Goal: Task Accomplishment & Management: Use online tool/utility

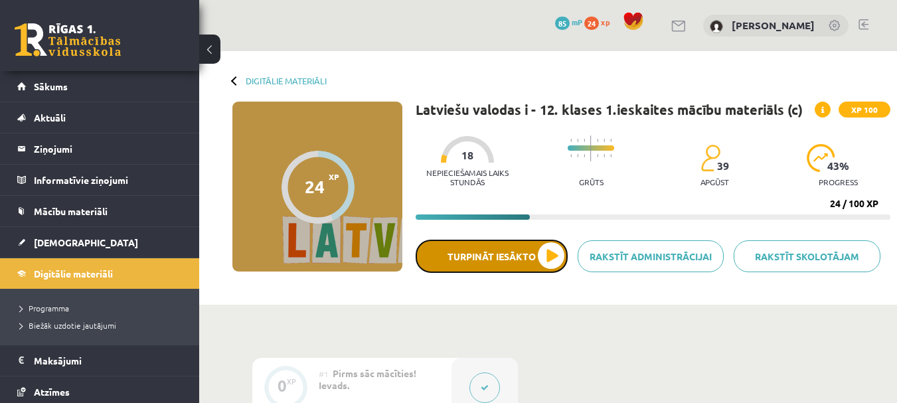
click at [506, 268] on button "Turpināt iesākto" at bounding box center [492, 256] width 152 height 33
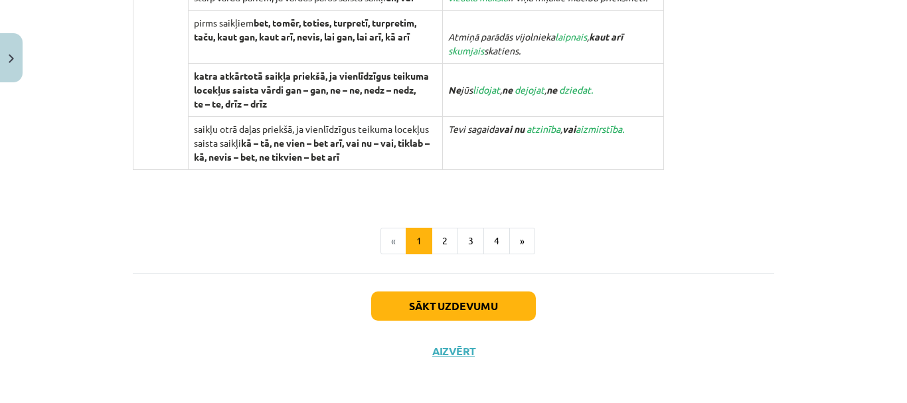
scroll to position [1430, 0]
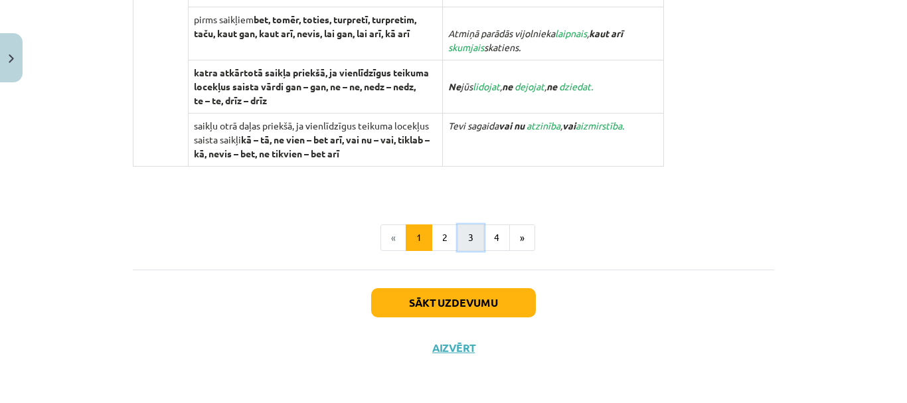
click at [471, 244] on button "3" at bounding box center [470, 237] width 27 height 27
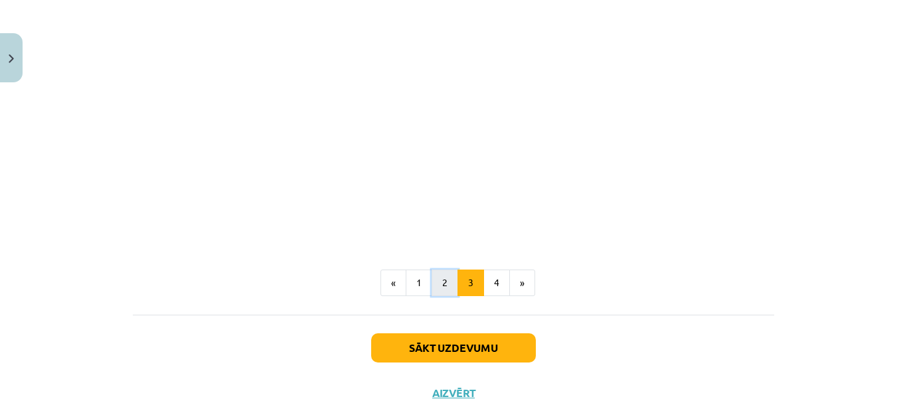
click at [443, 281] on button "2" at bounding box center [444, 282] width 27 height 27
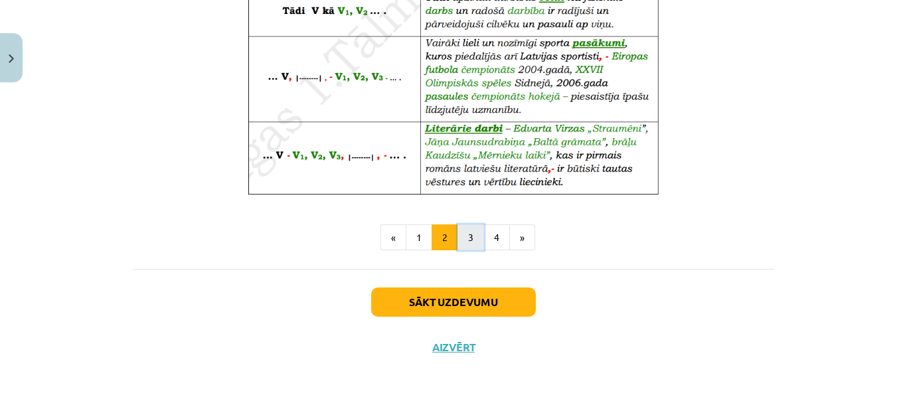
click at [463, 244] on button "3" at bounding box center [470, 237] width 27 height 27
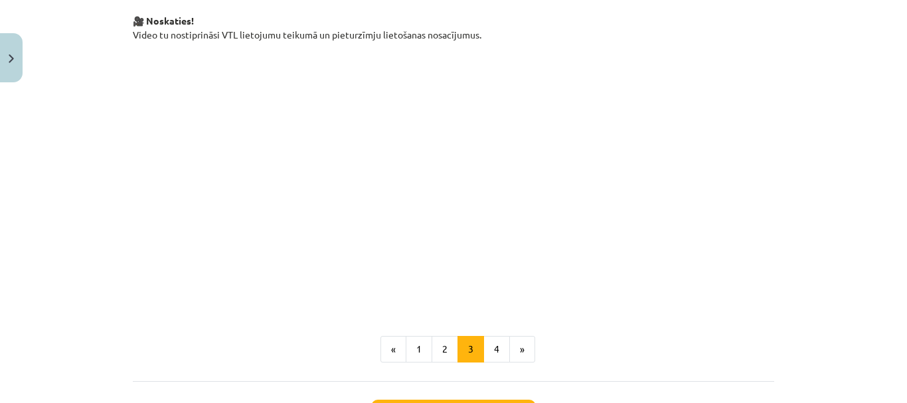
scroll to position [0, 0]
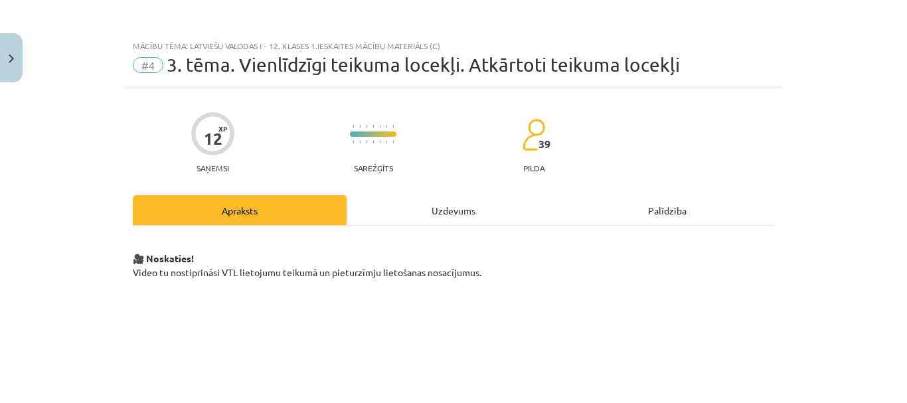
click at [460, 200] on div "Uzdevums" at bounding box center [453, 210] width 214 height 30
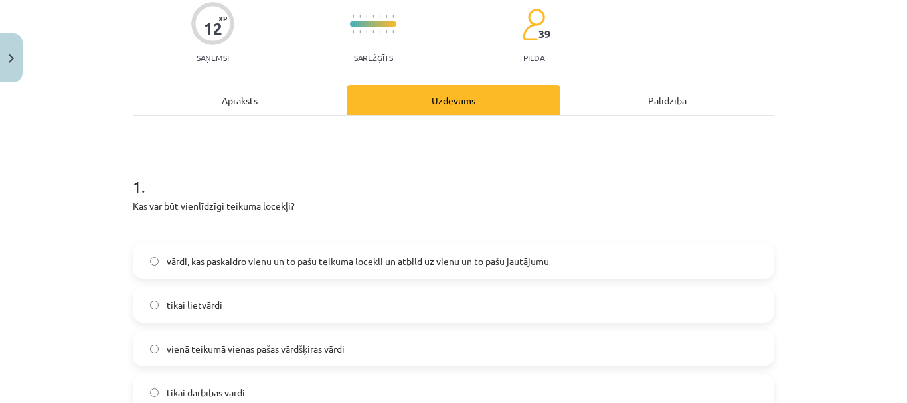
scroll to position [100, 0]
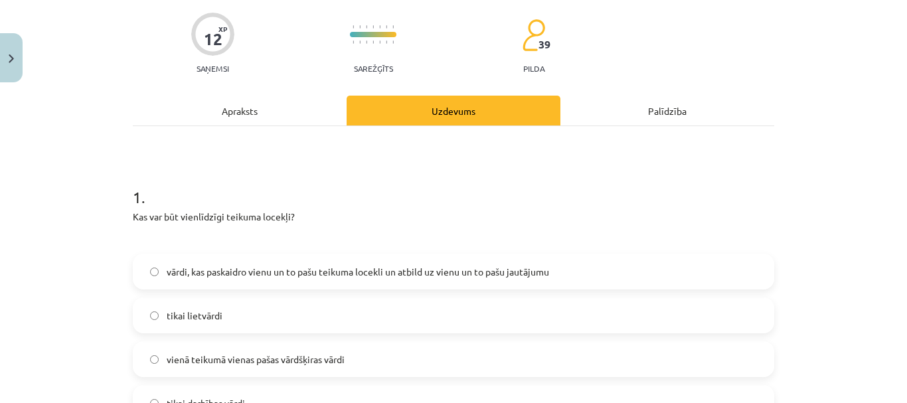
click at [236, 115] on div "Apraksts" at bounding box center [240, 111] width 214 height 30
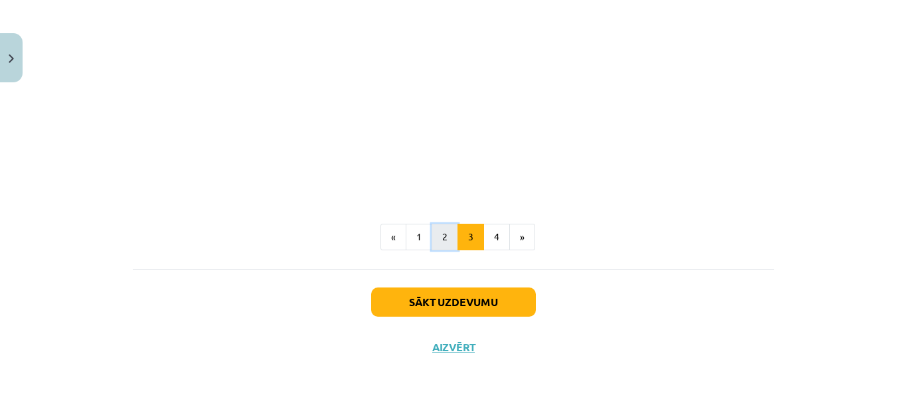
click at [451, 237] on button "2" at bounding box center [444, 237] width 27 height 27
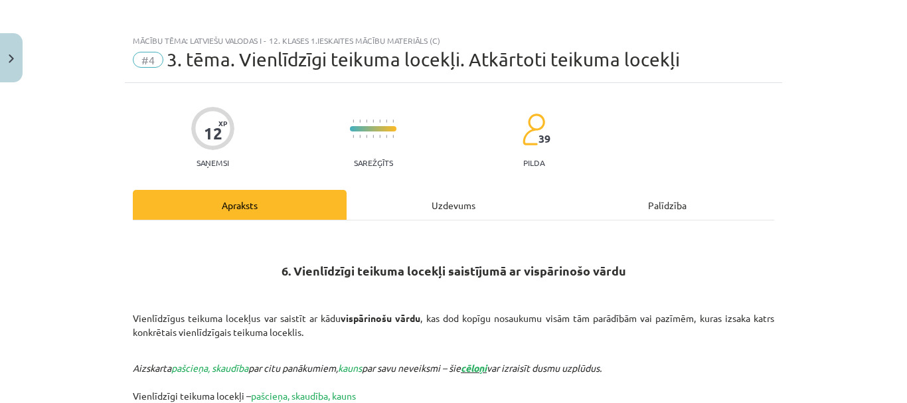
scroll to position [0, 0]
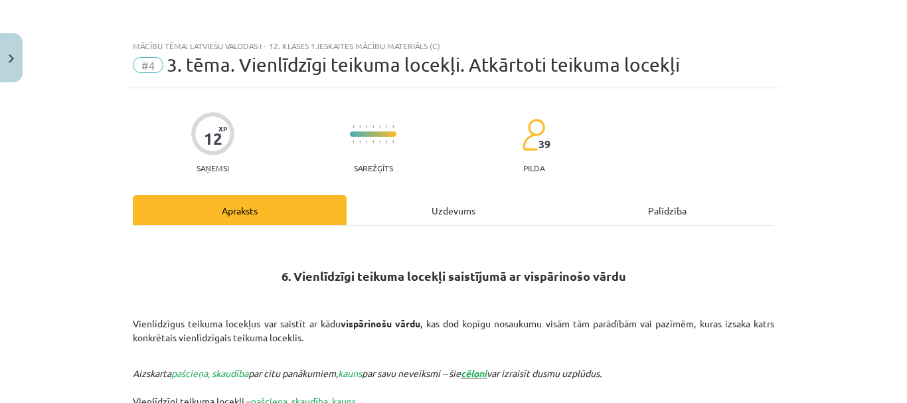
click at [431, 217] on div "Uzdevums" at bounding box center [453, 210] width 214 height 30
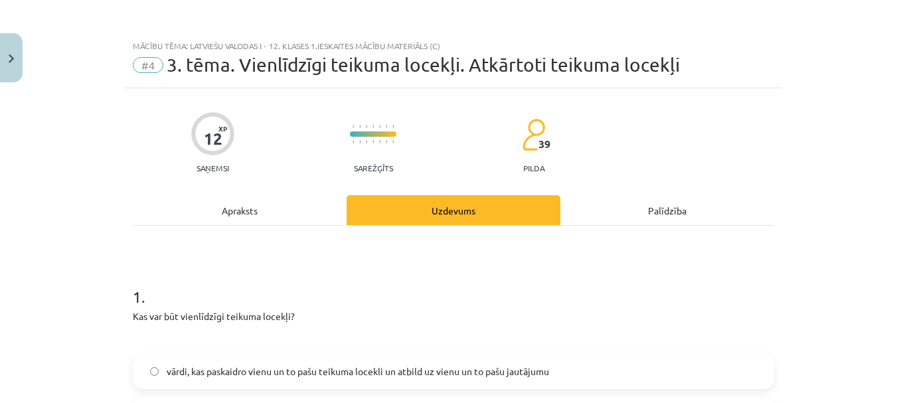
scroll to position [33, 0]
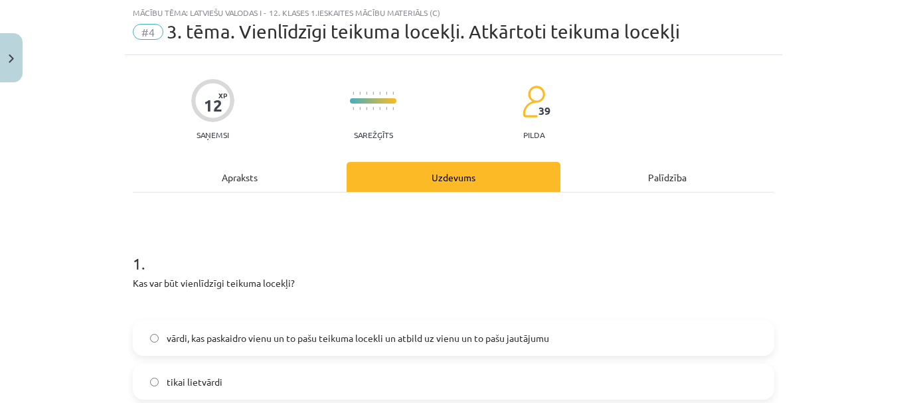
click at [234, 185] on div "Apraksts" at bounding box center [240, 177] width 214 height 30
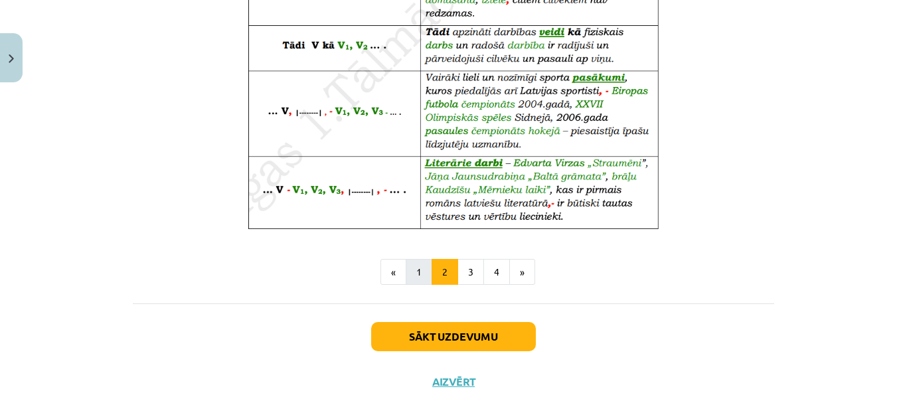
scroll to position [907, 0]
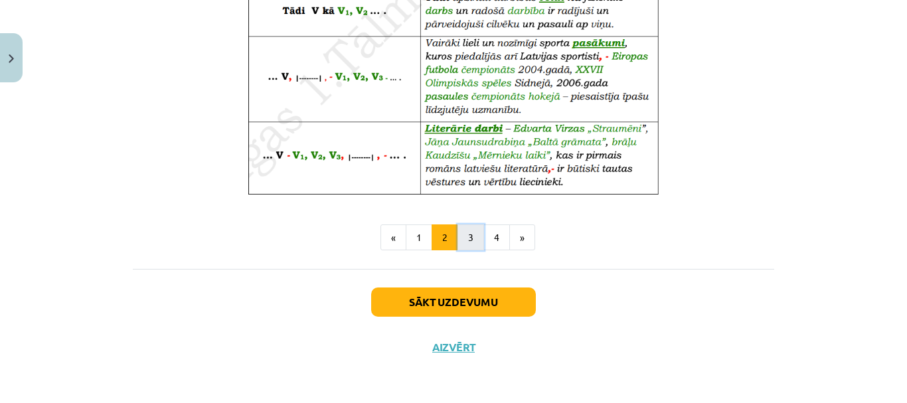
click at [461, 244] on button "3" at bounding box center [470, 237] width 27 height 27
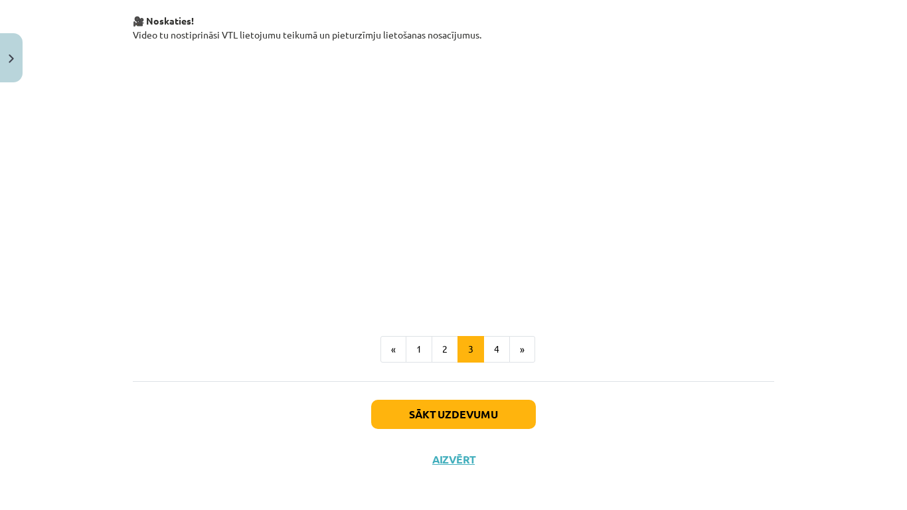
scroll to position [0, 0]
